Goal: Find specific page/section: Find specific page/section

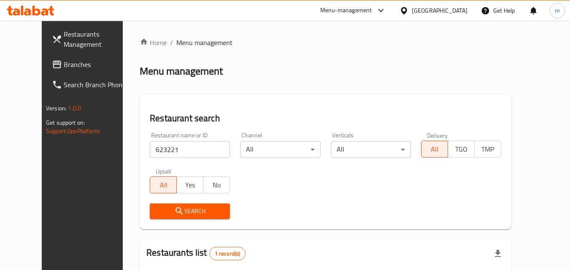
scroll to position [84, 0]
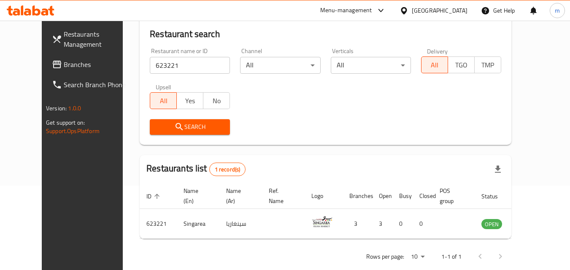
drag, startPoint x: 449, startPoint y: 9, endPoint x: 446, endPoint y: 20, distance: 10.9
click at [449, 9] on div "Kuwait" at bounding box center [433, 10] width 68 height 9
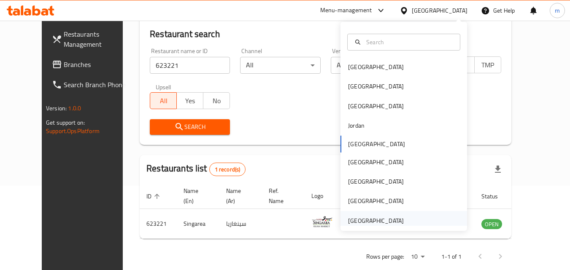
click at [398, 218] on div "[GEOGRAPHIC_DATA]" at bounding box center [375, 220] width 69 height 19
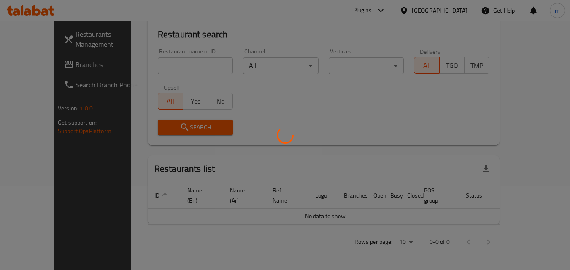
scroll to position [74, 0]
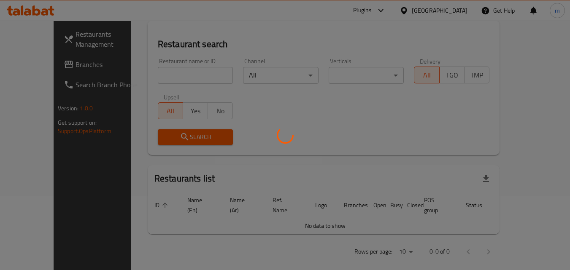
click at [43, 70] on div at bounding box center [285, 135] width 570 height 270
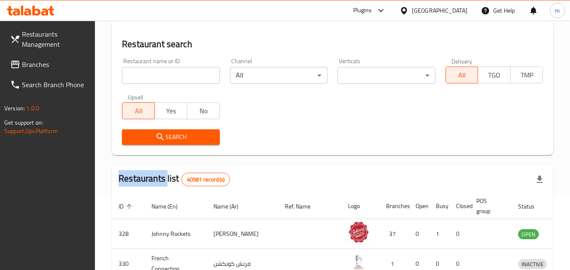
scroll to position [84, 0]
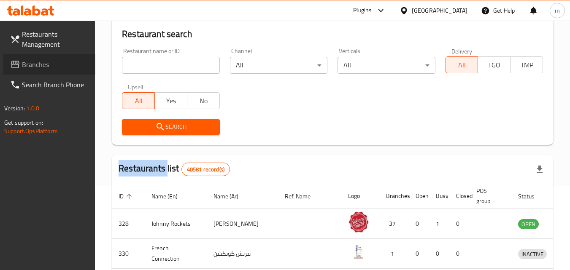
click at [43, 70] on span "Branches" at bounding box center [55, 64] width 67 height 10
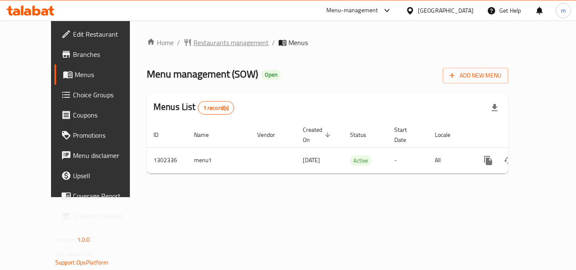
click at [197, 39] on span "Restaurants management" at bounding box center [231, 43] width 75 height 10
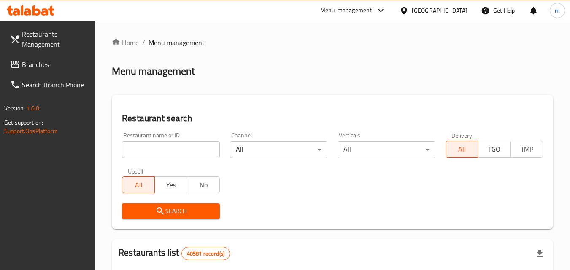
click at [147, 151] on input "search" at bounding box center [170, 149] width 97 height 17
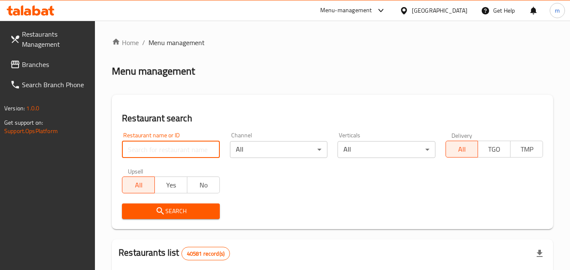
paste input "702335"
type input "702335"
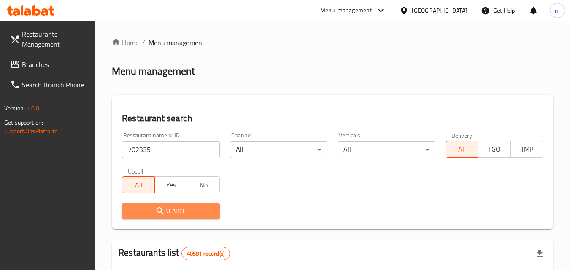
click at [155, 205] on button "Search" at bounding box center [170, 212] width 97 height 16
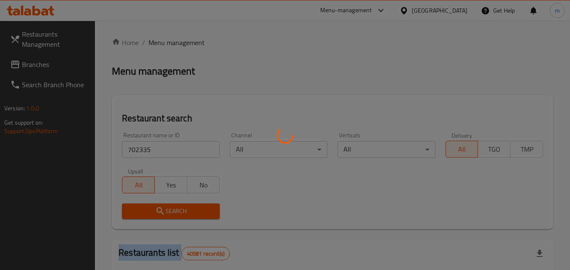
click at [156, 207] on div at bounding box center [285, 135] width 570 height 270
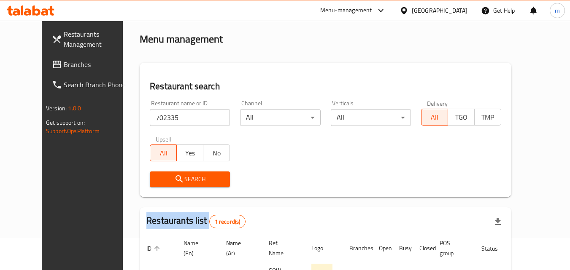
scroll to position [84, 0]
